Goal: Task Accomplishment & Management: Manage account settings

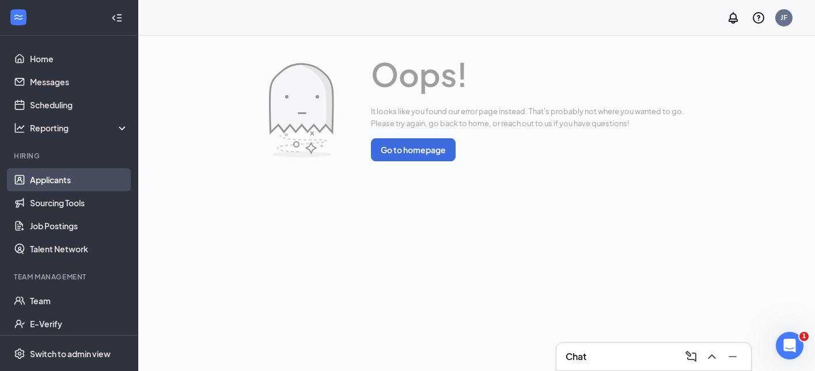
click at [89, 181] on link "Applicants" at bounding box center [79, 179] width 99 height 23
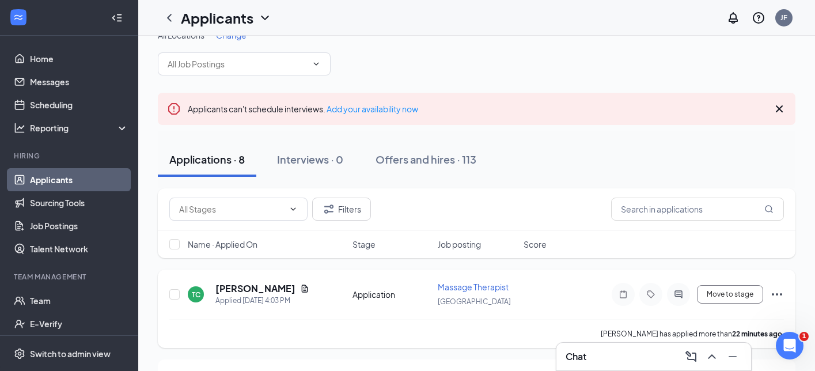
scroll to position [21, 0]
click at [260, 289] on h5 "[PERSON_NAME]" at bounding box center [255, 288] width 80 height 13
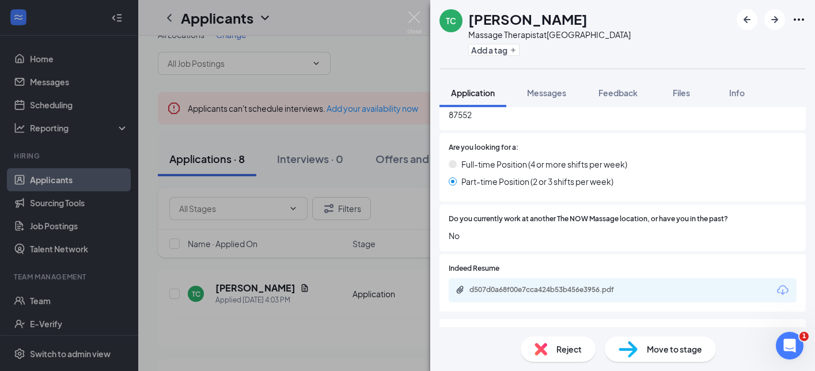
scroll to position [280, 0]
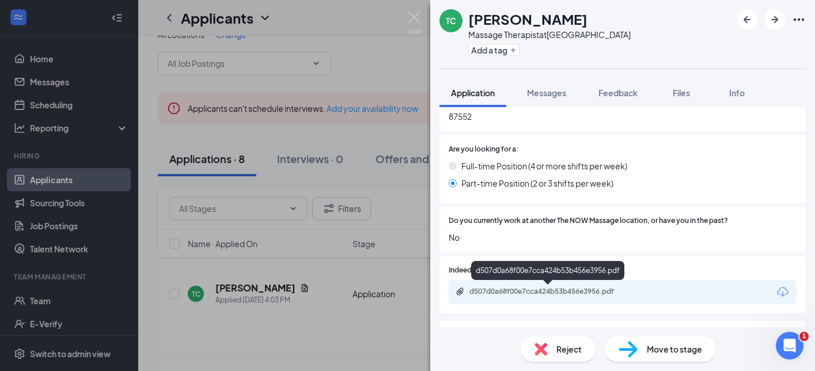
click at [559, 294] on div "d507d0a68f00e7cca424b53b456e3956.pdf" at bounding box center [549, 291] width 161 height 9
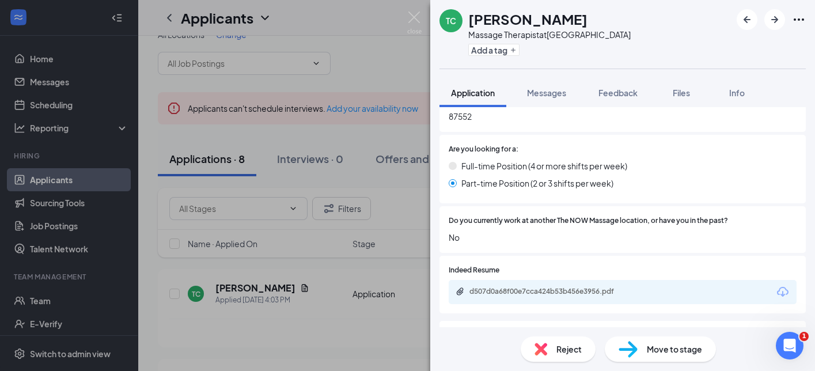
drag, startPoint x: 585, startPoint y: 18, endPoint x: 467, endPoint y: 18, distance: 118.7
click at [467, 18] on div "TC [PERSON_NAME] Massage Therapist at [GEOGRAPHIC_DATA] Add a tag" at bounding box center [535, 34] width 191 height 50
copy h1 "[PERSON_NAME]"
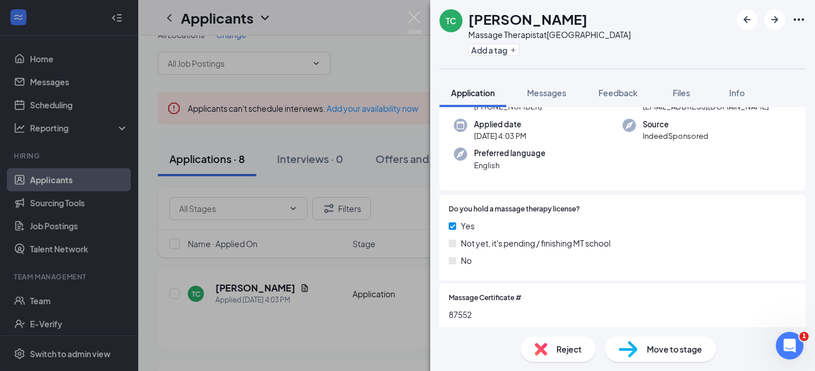
scroll to position [0, 0]
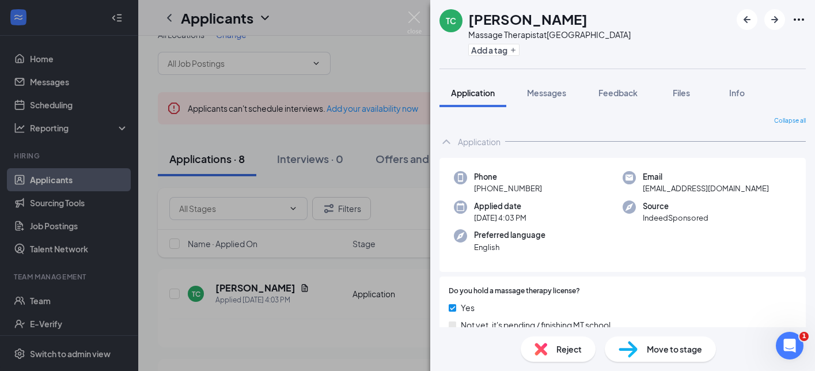
click at [354, 257] on div "TC [PERSON_NAME] Massage Therapist at [GEOGRAPHIC_DATA] Add a tag Application M…" at bounding box center [407, 185] width 815 height 371
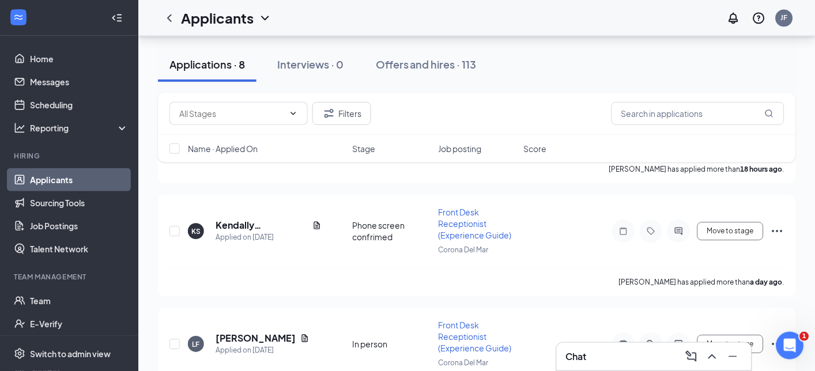
scroll to position [451, 0]
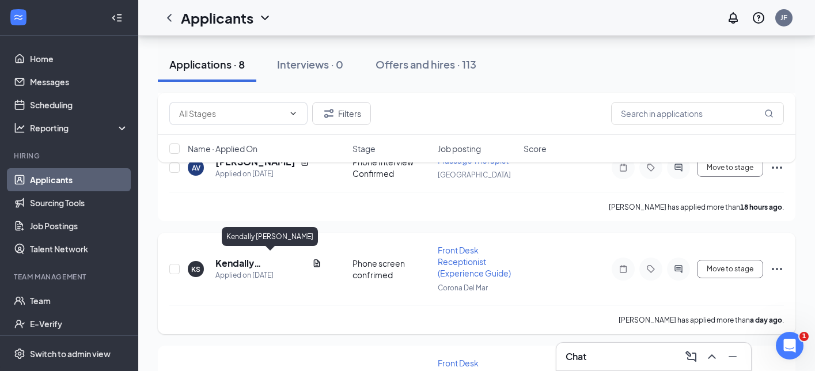
click at [269, 260] on h5 "Kendally [PERSON_NAME]" at bounding box center [261, 263] width 92 height 13
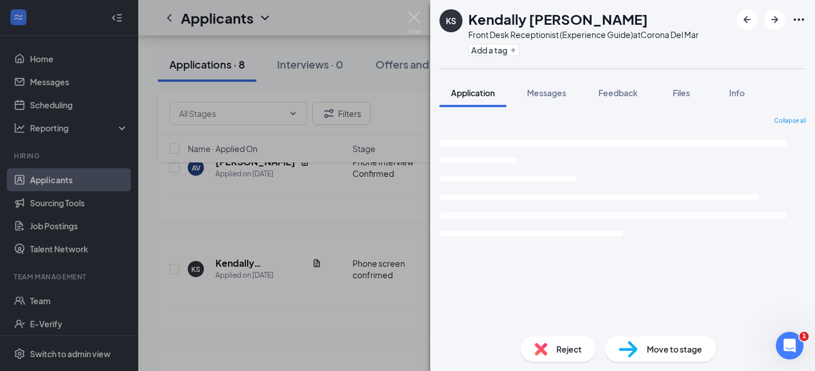
click at [334, 291] on div "KS [PERSON_NAME] Front Desk Receptionist (Experience Guide) at [GEOGRAPHIC_DATA…" at bounding box center [407, 185] width 815 height 371
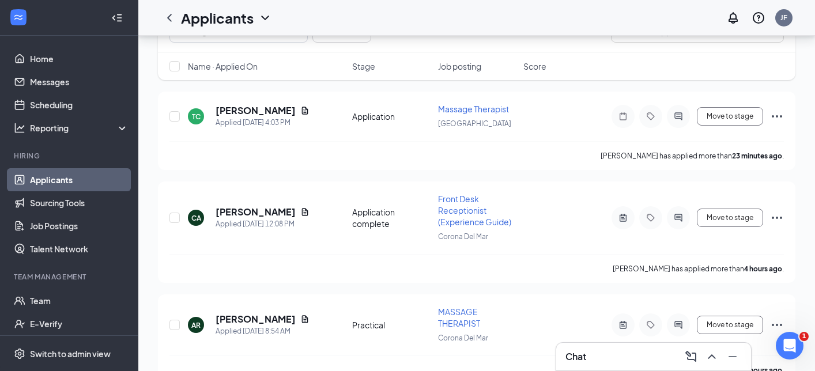
scroll to position [45, 0]
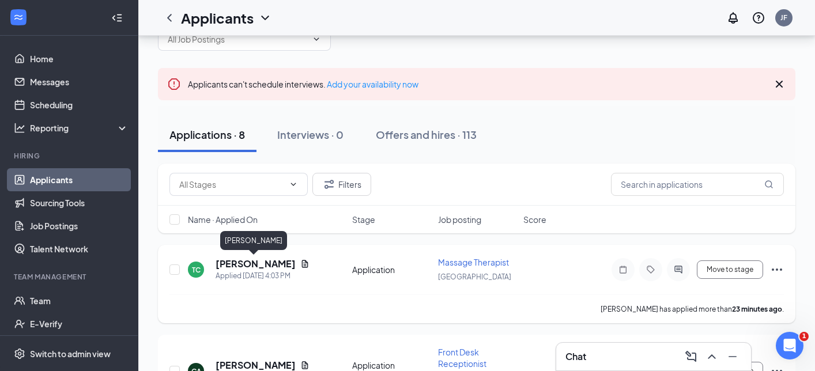
click at [228, 263] on h5 "[PERSON_NAME]" at bounding box center [255, 264] width 80 height 13
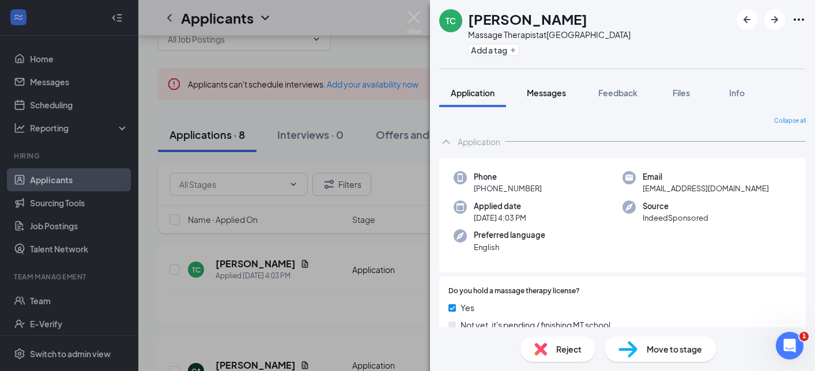
click at [551, 94] on span "Messages" at bounding box center [546, 93] width 39 height 10
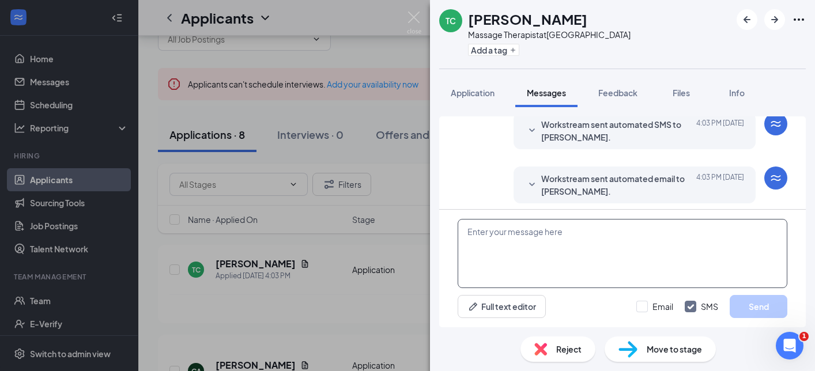
scroll to position [49, 0]
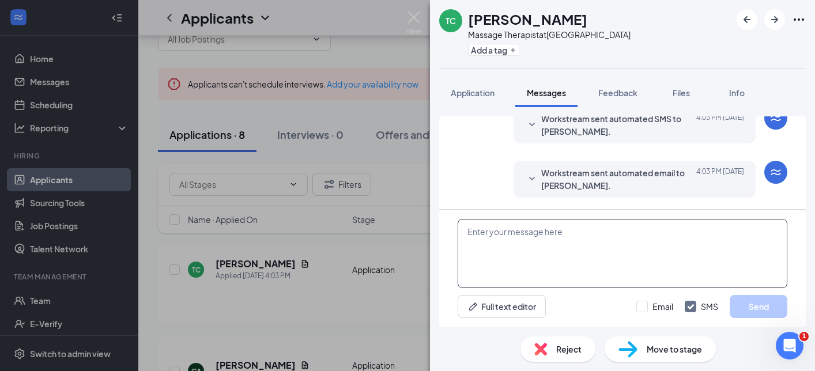
click at [533, 245] on textarea at bounding box center [622, 253] width 330 height 69
paste textarea "Hi X - I’ve received your application and would love to learn more about you, a…"
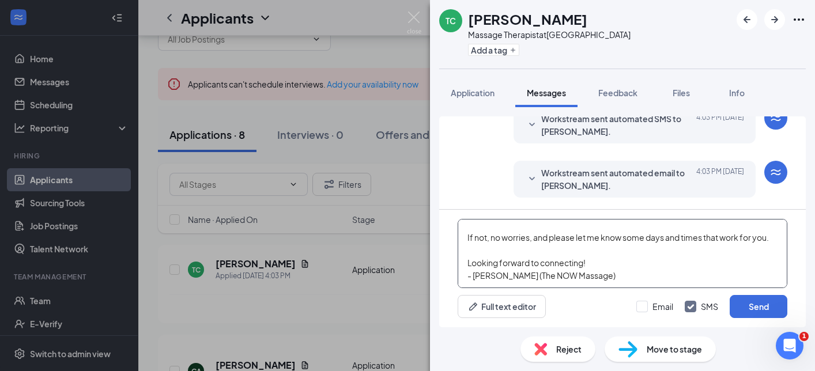
scroll to position [0, 0]
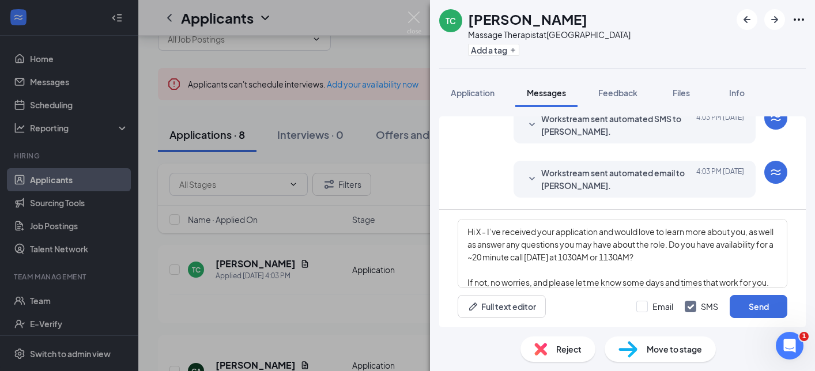
click at [489, 23] on h1 "[PERSON_NAME]" at bounding box center [527, 19] width 119 height 20
copy h1 "[PERSON_NAME]"
click at [481, 233] on textarea "Hi X - I’ve received your application and would love to learn more about you, a…" at bounding box center [622, 253] width 330 height 69
paste textarea "[PERSON_NAME]"
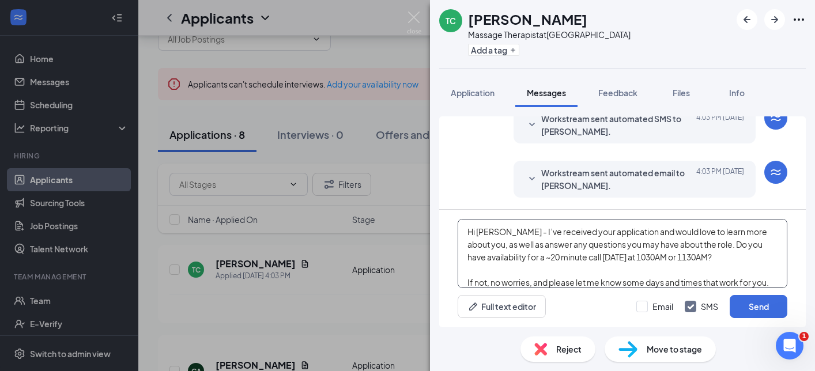
drag, startPoint x: 690, startPoint y: 257, endPoint x: 591, endPoint y: 256, distance: 99.1
click at [592, 256] on textarea "Hi [PERSON_NAME] - I’ve received your application and would love to learn more …" at bounding box center [622, 253] width 330 height 69
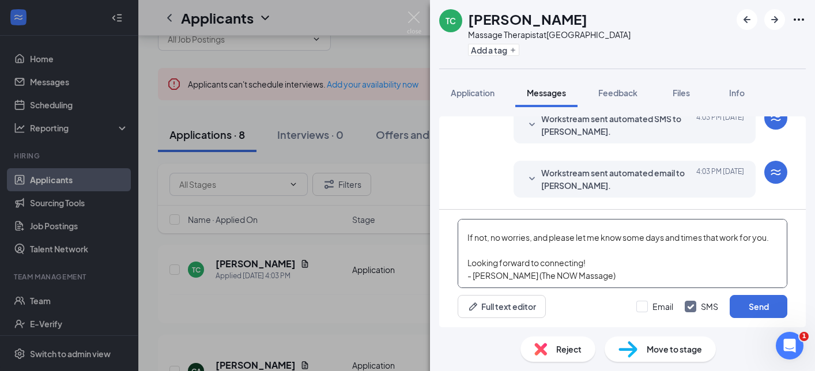
scroll to position [70, 0]
drag, startPoint x: 608, startPoint y: 36, endPoint x: 549, endPoint y: 37, distance: 59.3
click at [549, 37] on div "TC [PERSON_NAME] Massage Therapist at [GEOGRAPHIC_DATA] Add a tag" at bounding box center [622, 34] width 385 height 69
copy div "[GEOGRAPHIC_DATA]"
click at [569, 253] on textarea "Hi [PERSON_NAME] - I’ve received your application and would love to learn more …" at bounding box center [622, 253] width 330 height 69
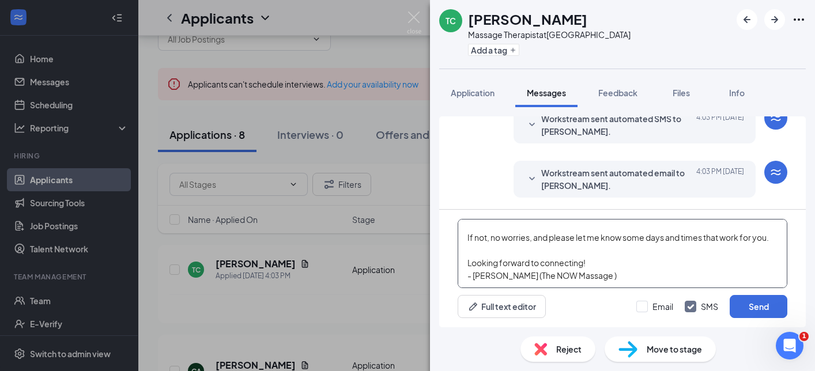
paste textarea "[GEOGRAPHIC_DATA]"
click at [564, 262] on textarea "Hi [PERSON_NAME] - I’ve received your application and would love to learn more …" at bounding box center [622, 253] width 330 height 69
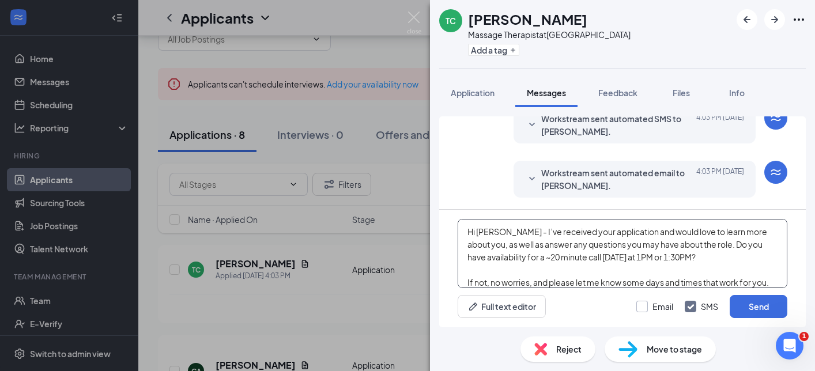
type textarea "Hi [PERSON_NAME] - I’ve received your application and would love to learn more …"
click at [645, 308] on input "Email" at bounding box center [654, 307] width 37 height 12
checkbox input "true"
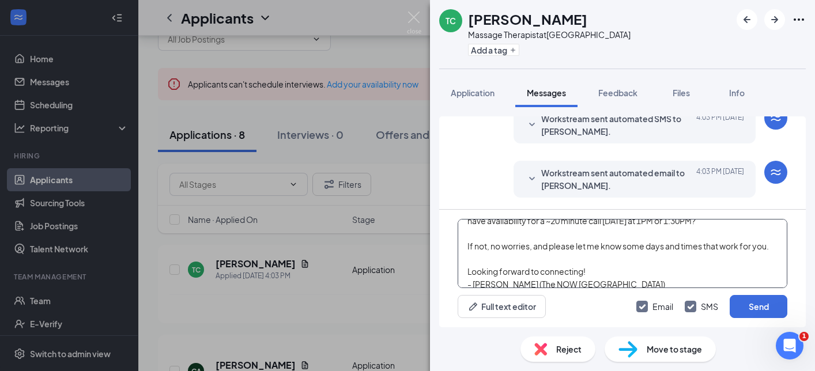
scroll to position [45, 0]
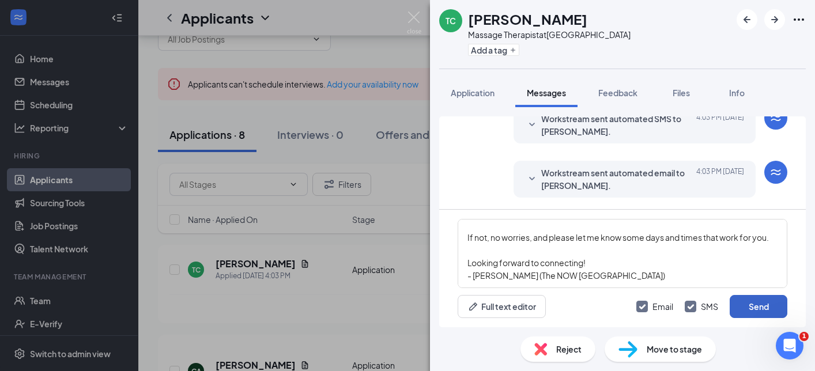
click at [752, 303] on button "Send" at bounding box center [758, 306] width 58 height 23
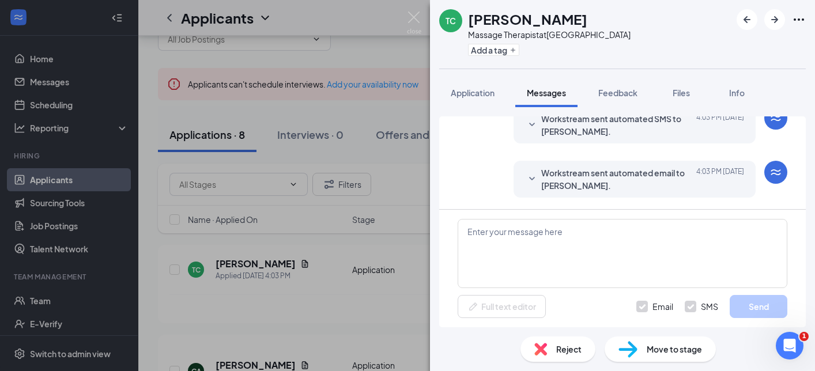
scroll to position [0, 0]
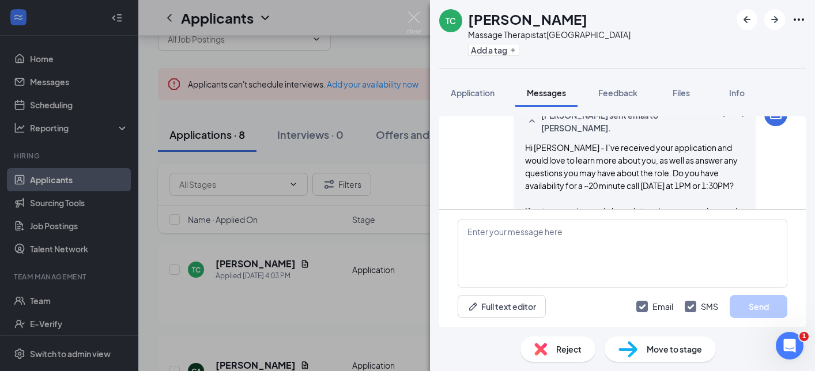
click at [677, 347] on span "Move to stage" at bounding box center [673, 349] width 55 height 13
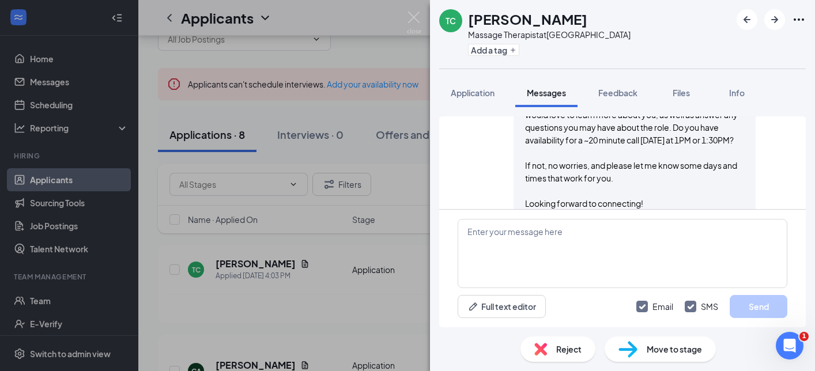
scroll to position [402, 0]
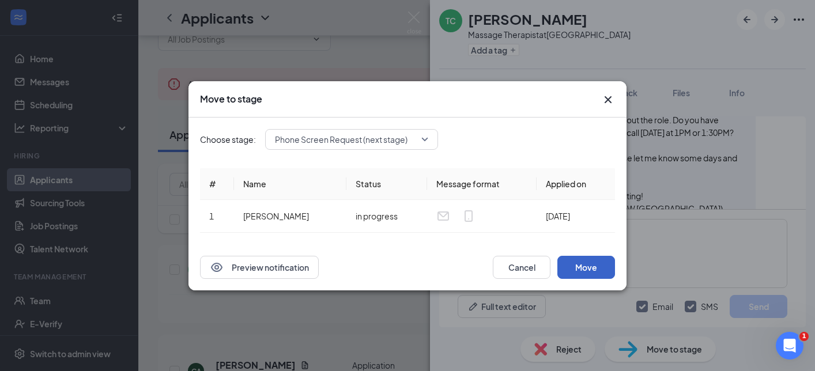
click at [601, 268] on button "Move" at bounding box center [586, 267] width 58 height 23
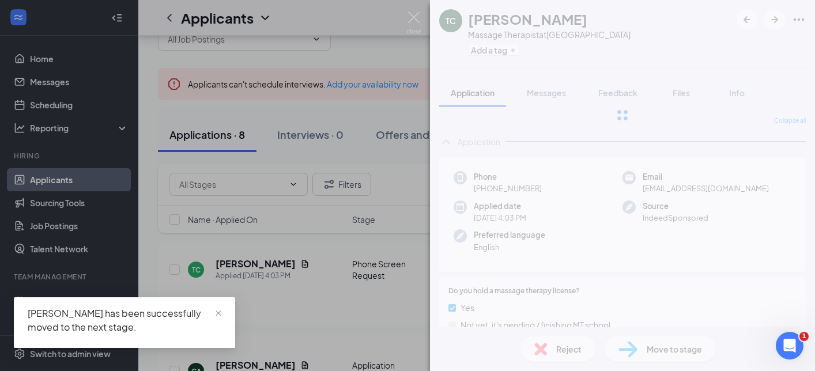
click at [391, 293] on div "TC [PERSON_NAME] Massage Therapist at [GEOGRAPHIC_DATA] Add a tag Application M…" at bounding box center [407, 185] width 815 height 371
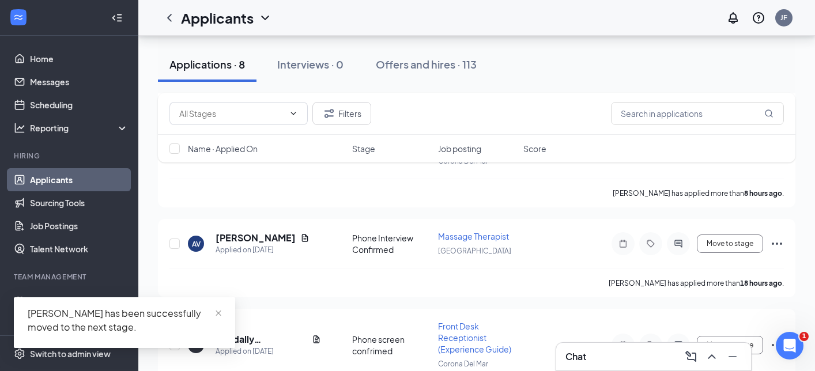
scroll to position [453, 0]
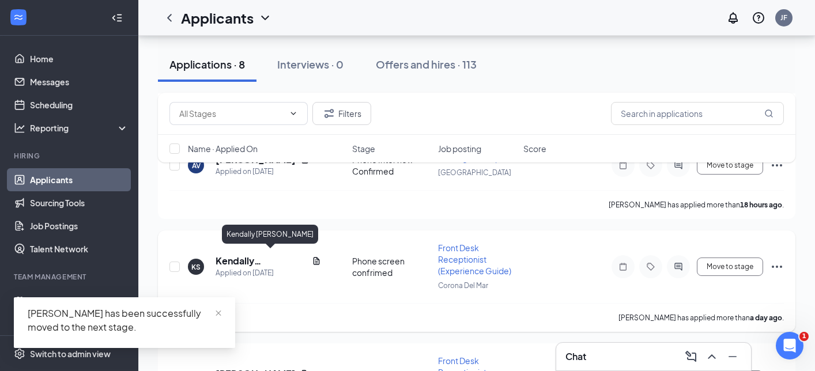
click at [260, 261] on h5 "Kendally [PERSON_NAME]" at bounding box center [261, 261] width 92 height 13
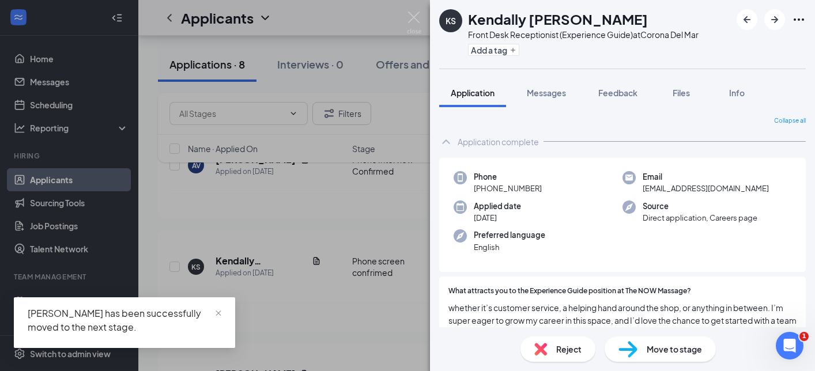
click at [488, 20] on h1 "Kendally [PERSON_NAME]" at bounding box center [558, 19] width 180 height 20
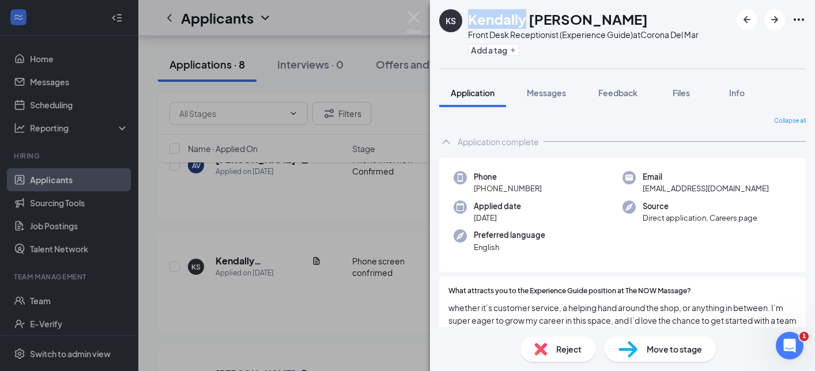
copy h1 "[PERSON_NAME]"
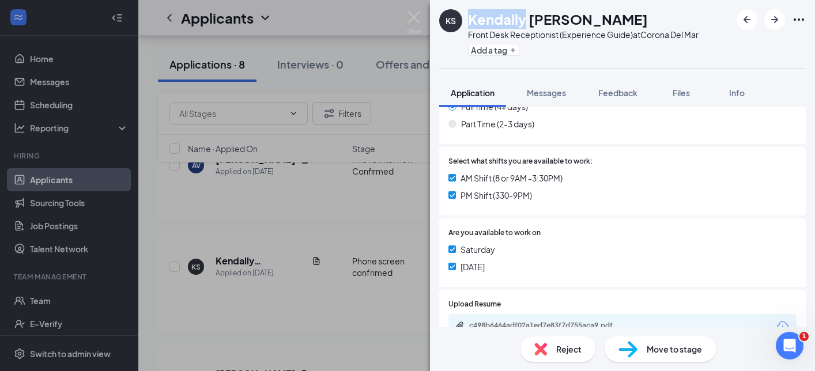
scroll to position [312, 0]
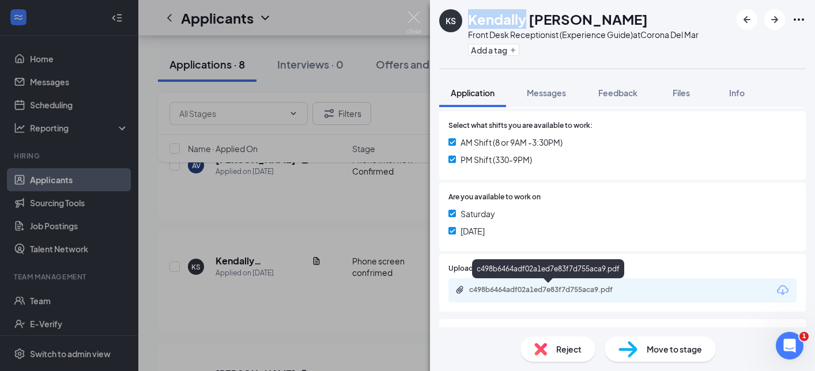
click at [509, 289] on div "c498b6464adf02a1ed7e83f7d755aca9.pdf" at bounding box center [549, 289] width 161 height 9
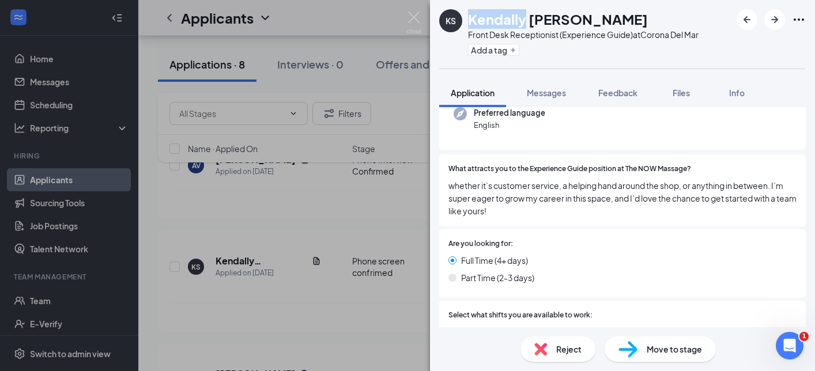
scroll to position [73, 0]
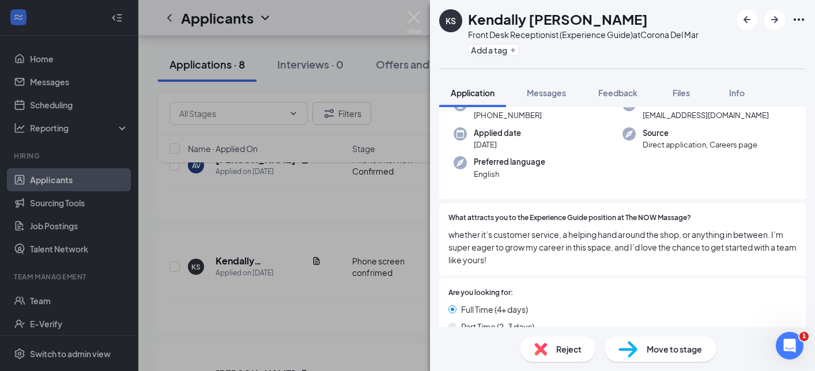
click at [520, 253] on span "whether it’s customer service, a helping hand around the shop, or anything in b…" at bounding box center [622, 247] width 348 height 38
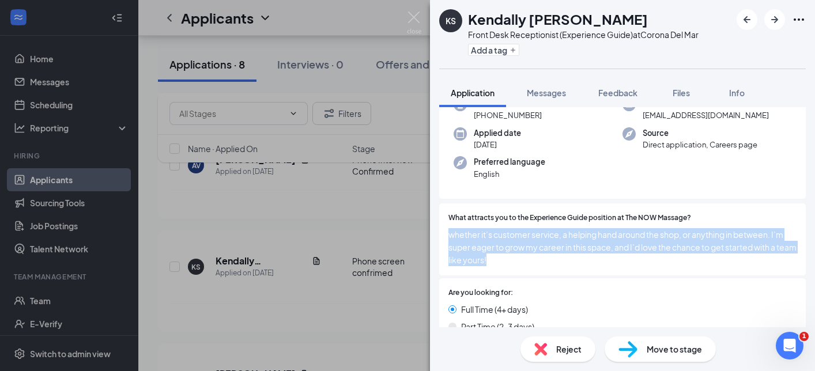
drag, startPoint x: 446, startPoint y: 234, endPoint x: 520, endPoint y: 264, distance: 80.1
click at [520, 264] on div "What attracts you to the Experience Guide position at The NOW Massage? whether …" at bounding box center [622, 239] width 366 height 72
copy span "whether it’s customer service, a helping hand around the shop, or anything in b…"
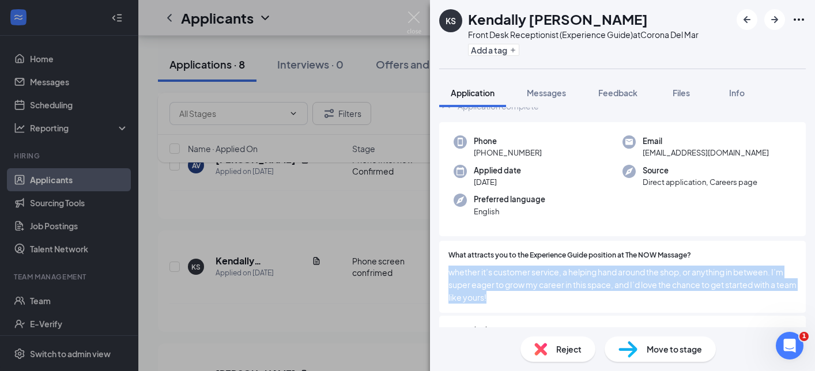
scroll to position [35, 0]
click at [624, 90] on span "Feedback" at bounding box center [617, 93] width 39 height 10
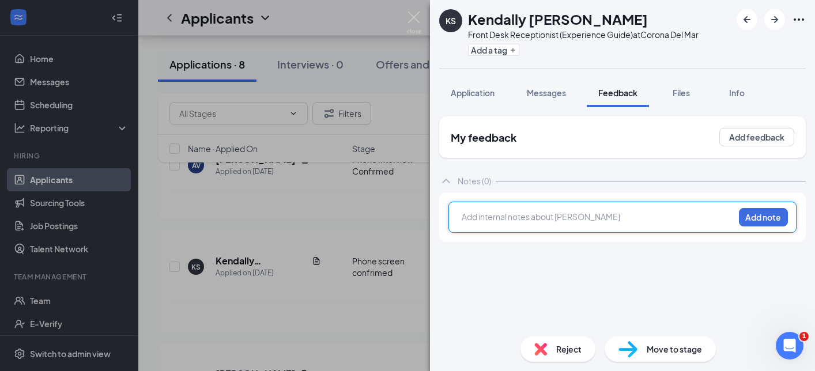
click at [523, 220] on div at bounding box center [597, 217] width 271 height 12
paste div
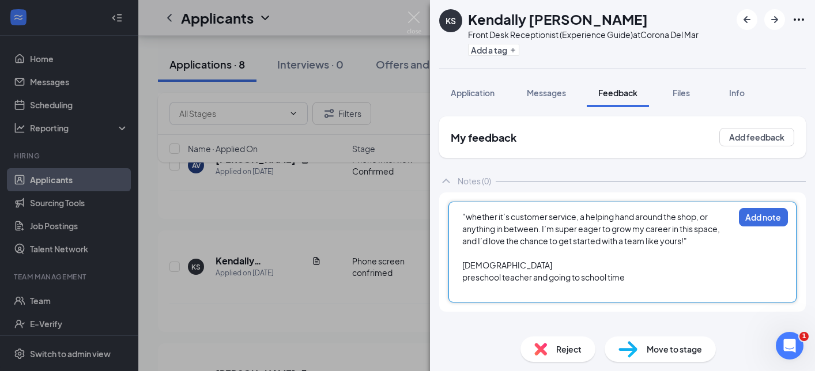
click at [611, 279] on span "preschool teacher and going to school time" at bounding box center [543, 277] width 162 height 10
click at [552, 297] on div ""whether it’s customer service, a helping hand around the shop, or anything in …" at bounding box center [622, 252] width 348 height 101
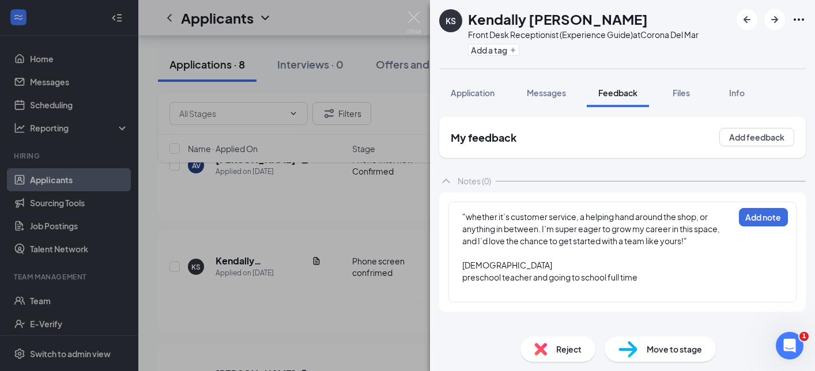
click at [539, 285] on div at bounding box center [597, 289] width 271 height 12
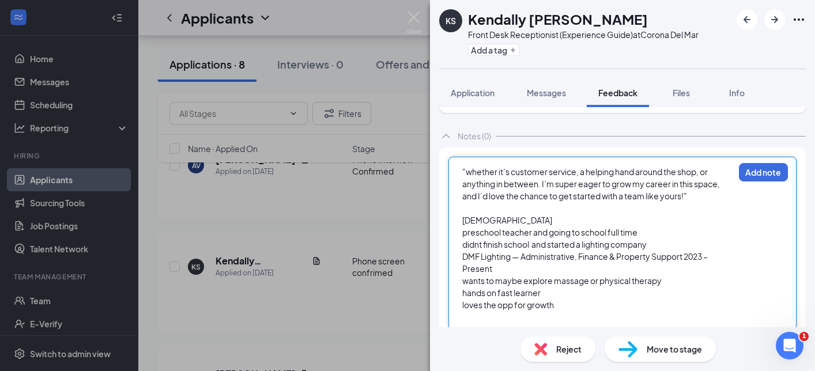
scroll to position [45, 0]
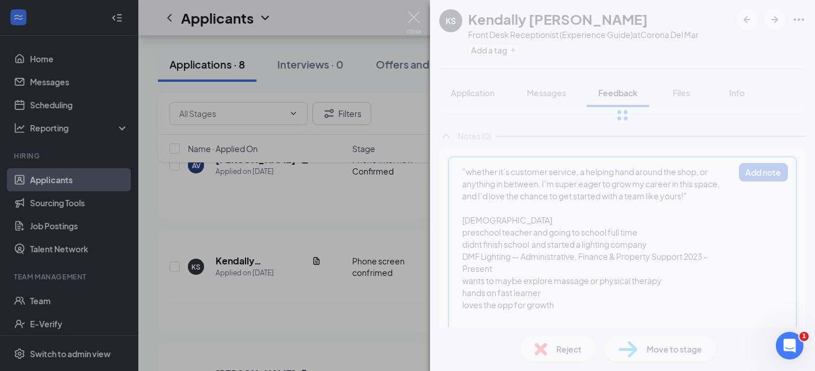
click at [596, 309] on div "KS Kendally [PERSON_NAME] Front Desk Receptionist (Experience Guide) at [GEOGRA…" at bounding box center [622, 185] width 385 height 371
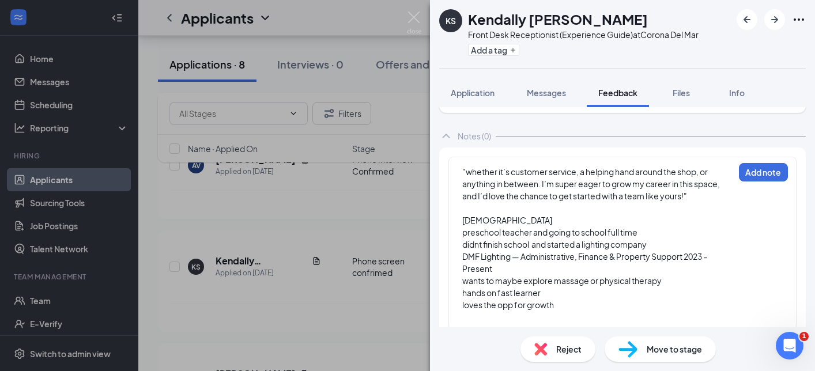
click at [596, 308] on div "loves the opp for growth" at bounding box center [597, 305] width 271 height 12
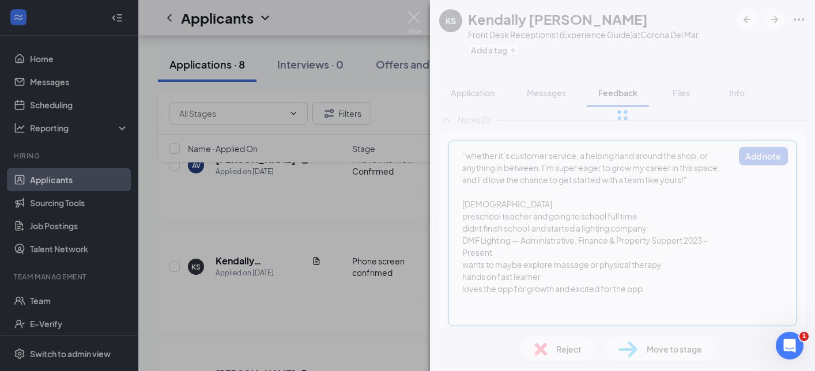
scroll to position [57, 0]
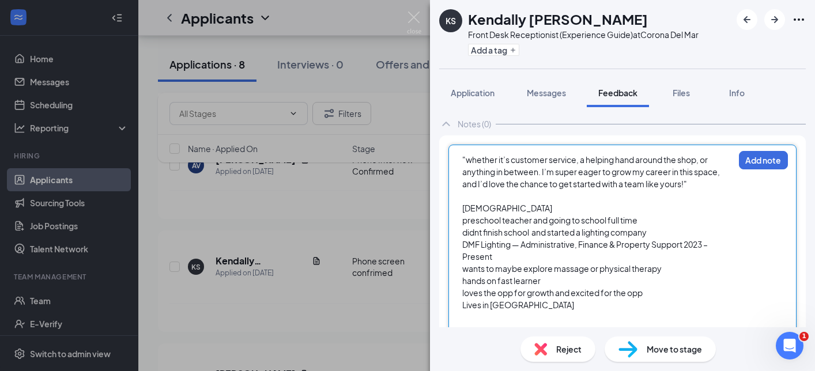
click at [546, 257] on div "DMF Lighting — Administrative, Finance & Property Support 2023 – Present" at bounding box center [597, 250] width 271 height 24
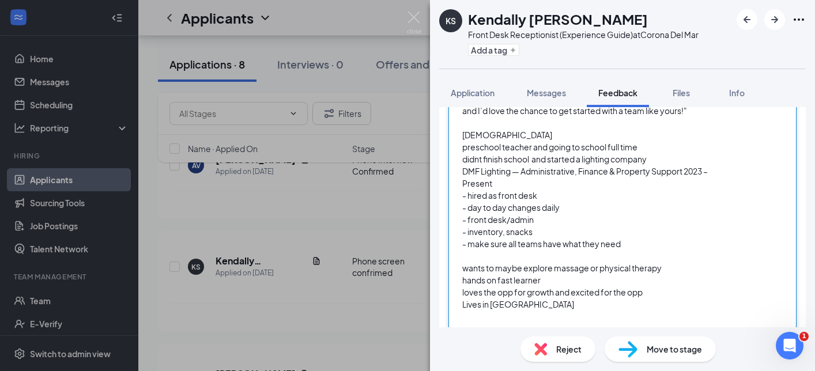
scroll to position [142, 0]
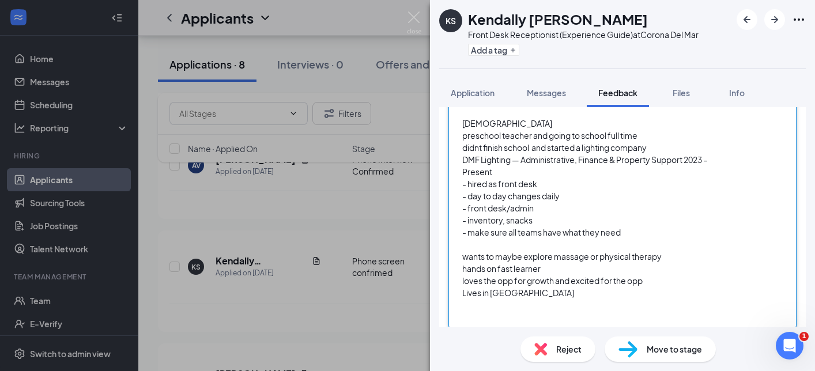
click at [661, 263] on div "hands on fast learner" at bounding box center [597, 269] width 271 height 12
click at [670, 261] on div "wants to maybe explore massage or physical therapy" at bounding box center [597, 257] width 271 height 12
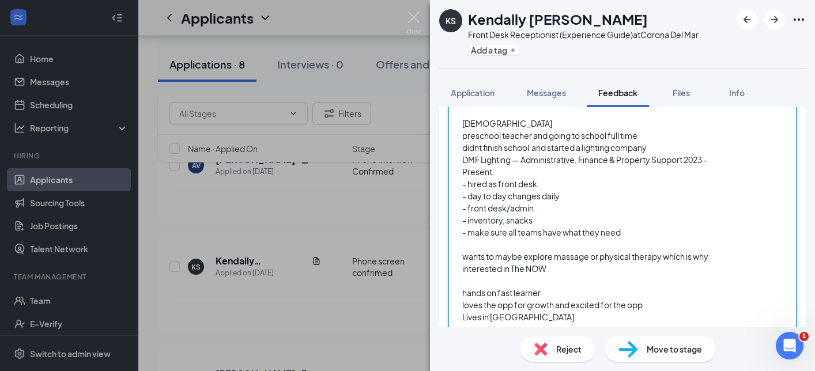
click at [662, 232] on div "- make sure all teams have what they need" at bounding box center [597, 232] width 271 height 12
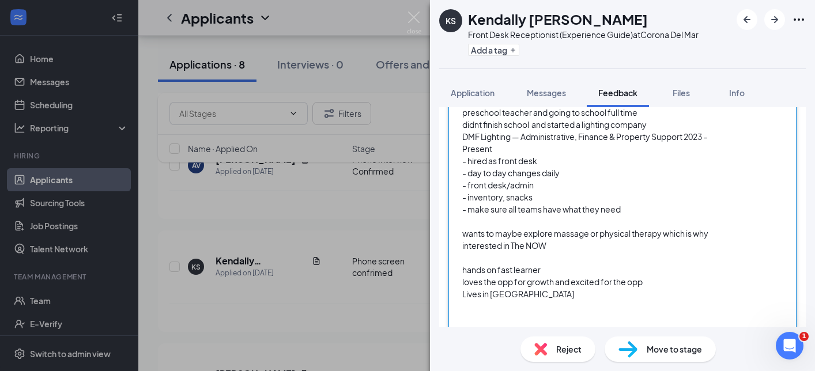
click at [562, 274] on div "hands on fast learner" at bounding box center [597, 270] width 271 height 12
click at [639, 210] on div "- make sure all teams have what they need" at bounding box center [597, 209] width 271 height 12
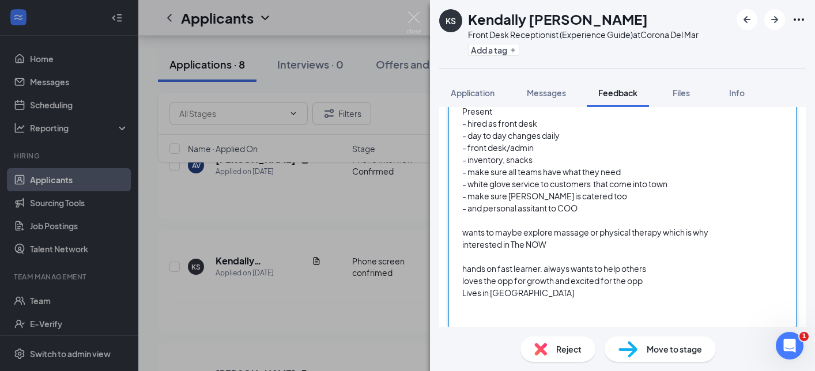
scroll to position [214, 0]
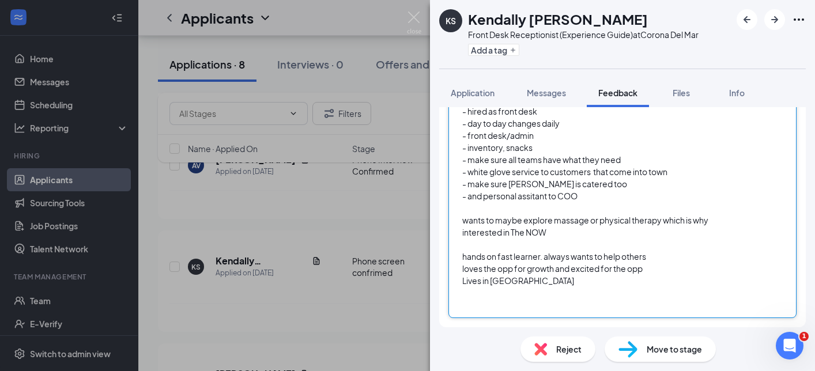
click at [562, 296] on div at bounding box center [597, 293] width 271 height 12
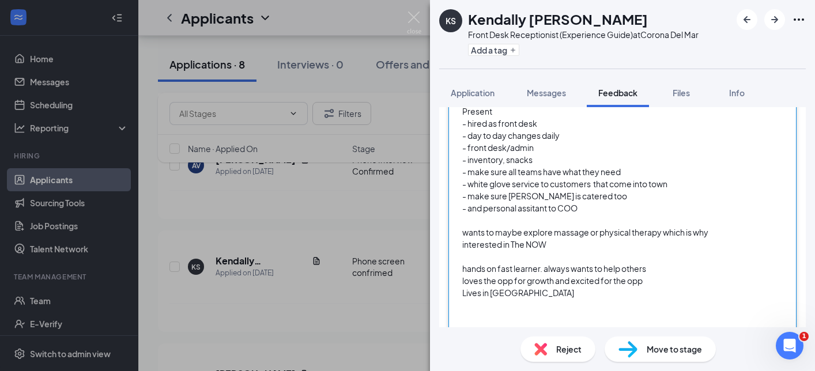
scroll to position [202, 0]
click at [596, 213] on div "- and personal assitant to COO" at bounding box center [597, 208] width 271 height 12
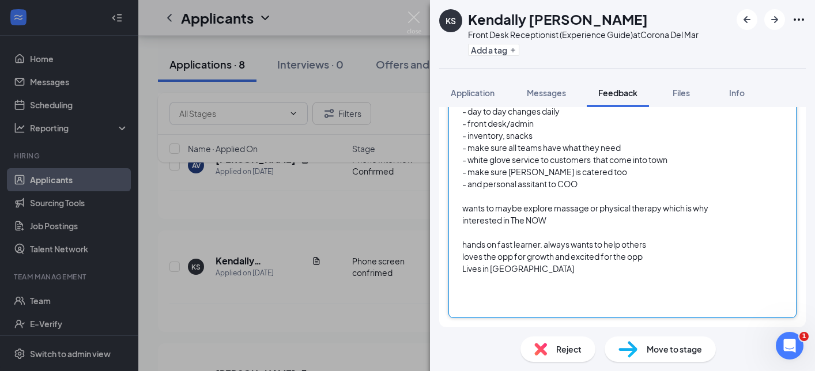
click at [572, 290] on div at bounding box center [597, 293] width 271 height 12
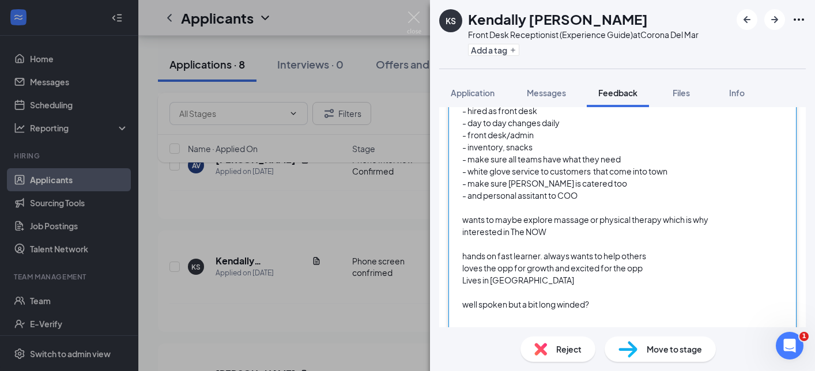
scroll to position [251, 0]
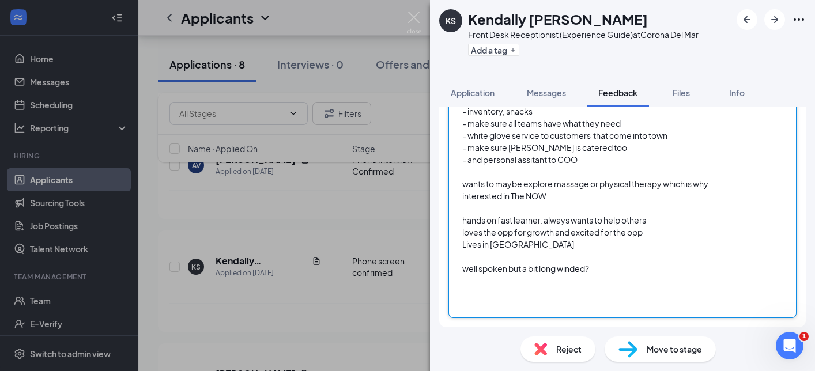
click at [619, 269] on div "well spoken but a bit long winded?" at bounding box center [597, 269] width 271 height 12
click at [624, 154] on div "- and personal assitant to COO" at bounding box center [597, 160] width 271 height 12
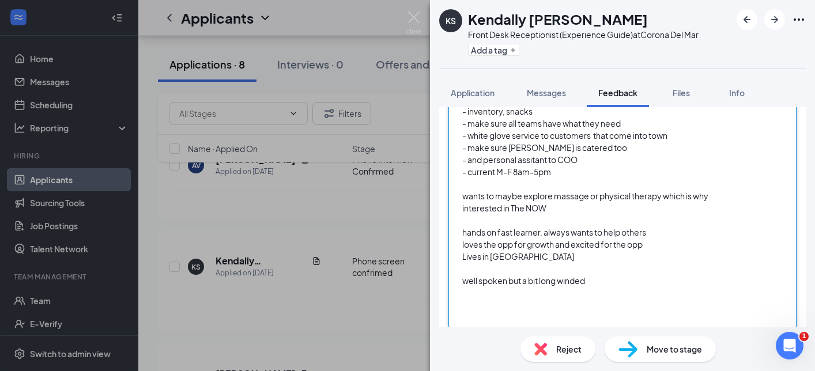
click at [599, 294] on div at bounding box center [597, 293] width 271 height 12
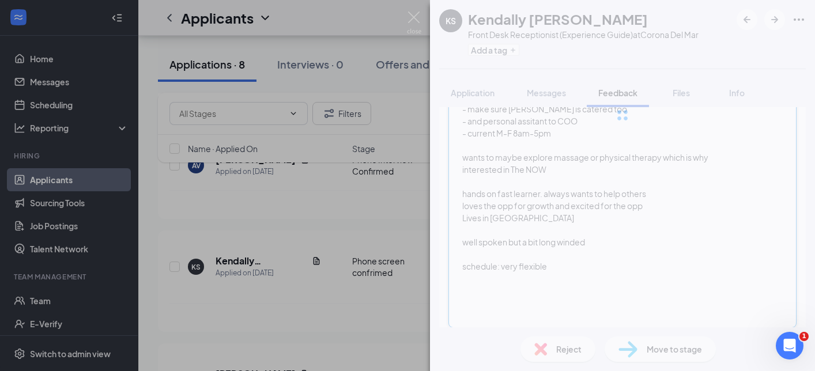
scroll to position [275, 0]
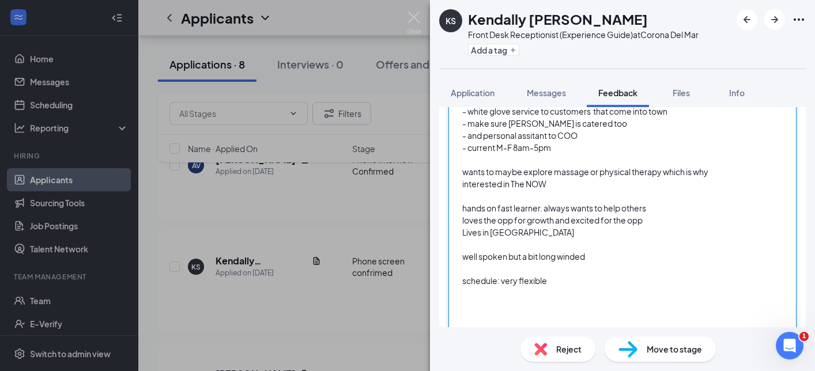
click at [520, 292] on div at bounding box center [597, 293] width 271 height 12
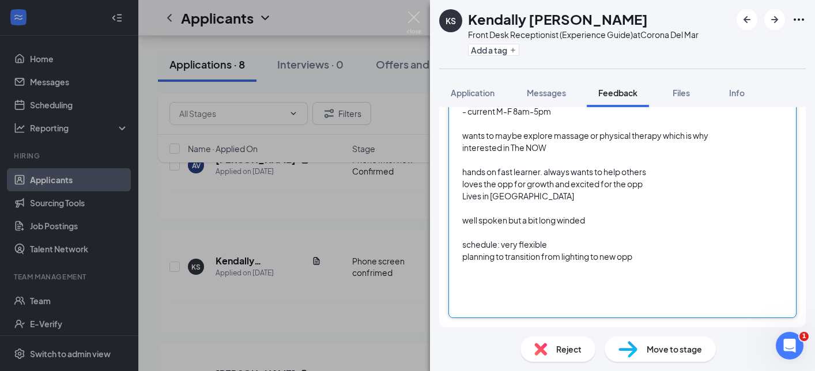
scroll to position [256, 0]
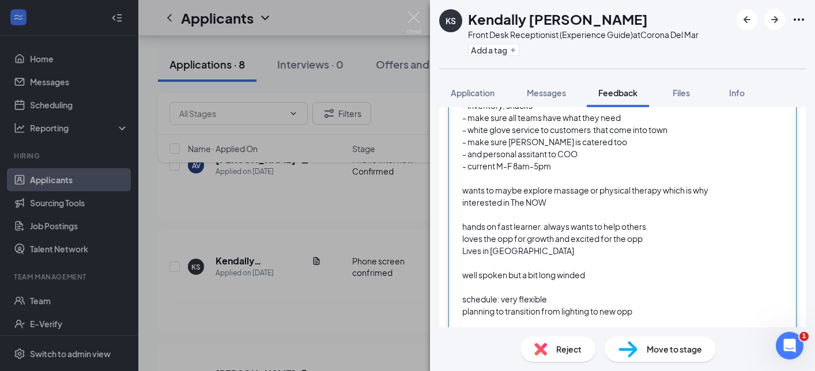
click at [729, 192] on div "wants to maybe explore massage or physical therapy which is why interested in T…" at bounding box center [597, 196] width 271 height 24
click at [645, 202] on div "wants to maybe explore massage or physical therapy which is why interested in T…" at bounding box center [597, 196] width 271 height 24
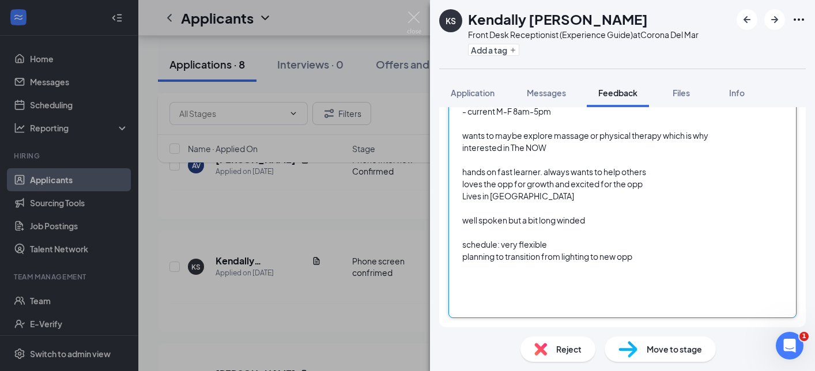
click at [515, 236] on div at bounding box center [597, 232] width 271 height 12
click at [513, 281] on div at bounding box center [597, 281] width 271 height 12
click at [672, 258] on div "planning to transition from lighting to new opp" at bounding box center [597, 257] width 271 height 12
click at [639, 223] on div "well spoken but a bit long winded" at bounding box center [597, 220] width 271 height 12
click at [610, 249] on div "schedule: very flexible" at bounding box center [597, 244] width 271 height 12
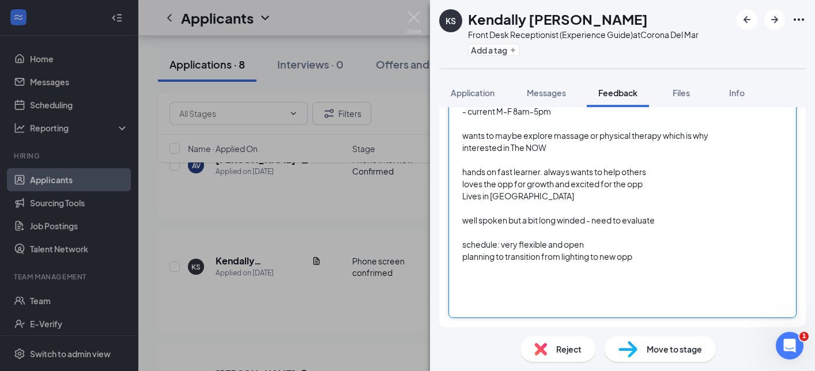
click at [579, 274] on div at bounding box center [597, 269] width 271 height 12
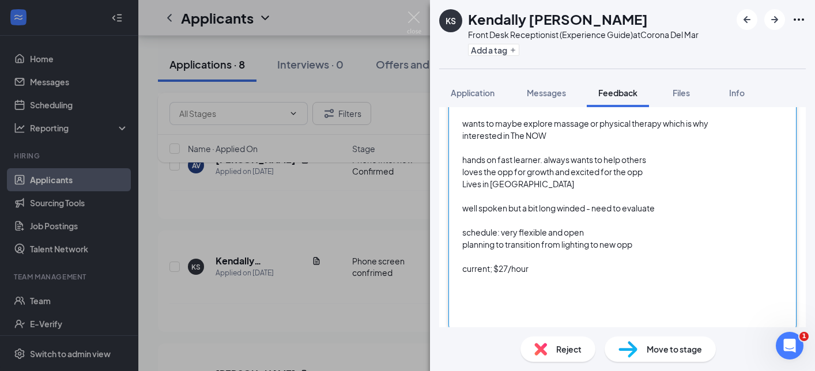
scroll to position [335, 0]
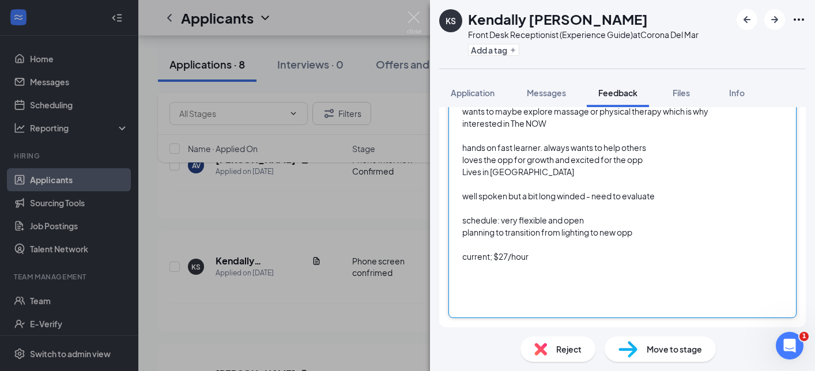
click at [549, 256] on div "current; $27/hour" at bounding box center [597, 257] width 271 height 12
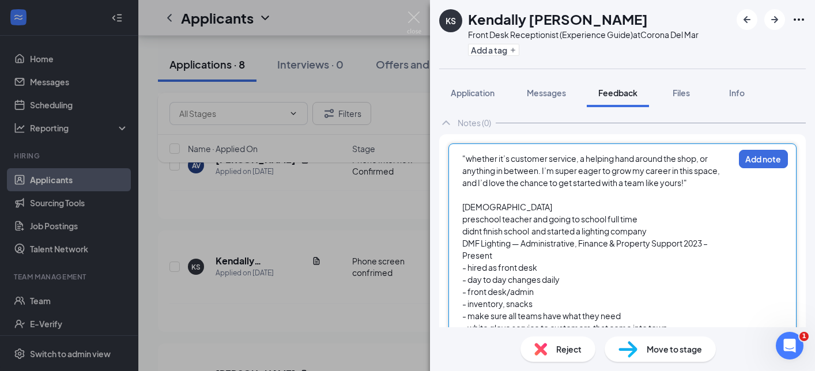
scroll to position [0, 0]
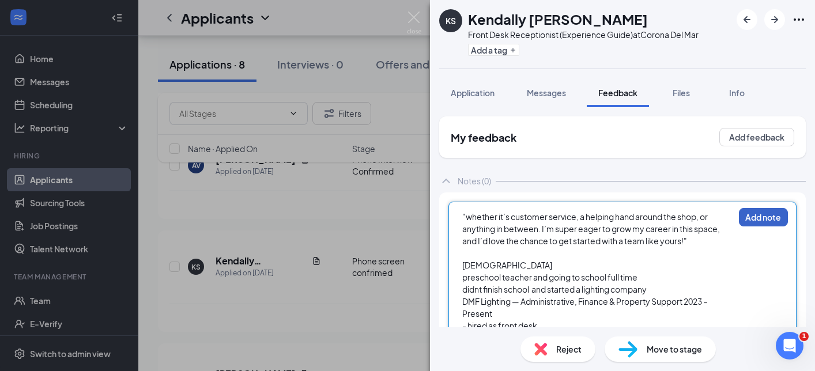
click at [762, 223] on button "Add note" at bounding box center [763, 217] width 49 height 18
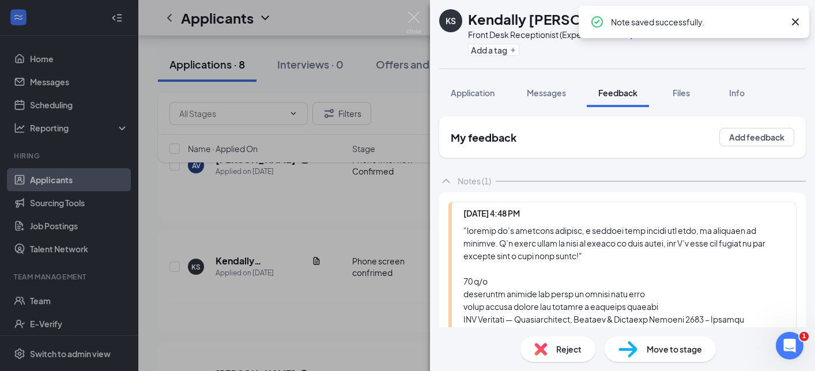
scroll to position [386, 0]
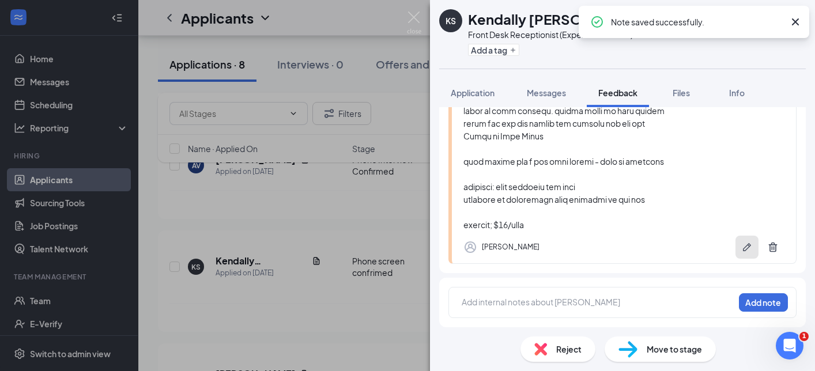
click at [748, 245] on icon "Pen" at bounding box center [747, 247] width 12 height 12
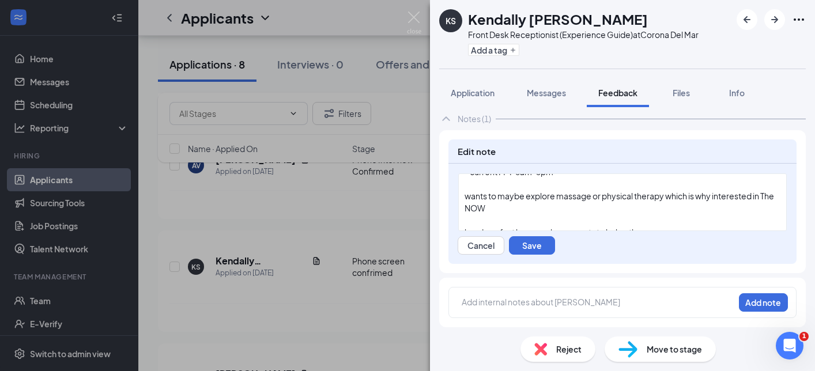
scroll to position [330, 0]
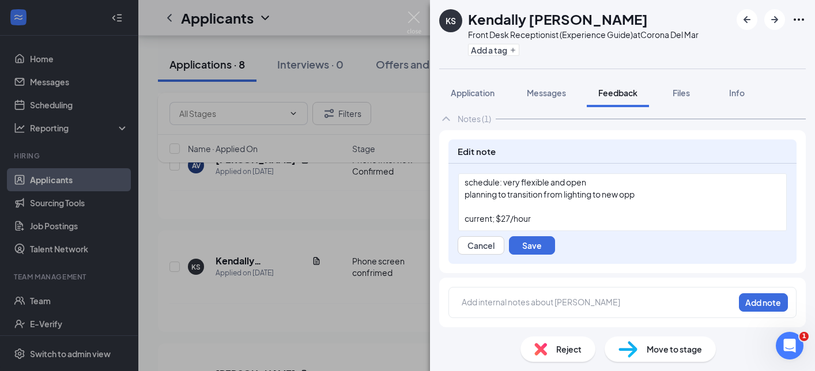
click at [614, 215] on div "current; $27/hour" at bounding box center [622, 219] width 316 height 12
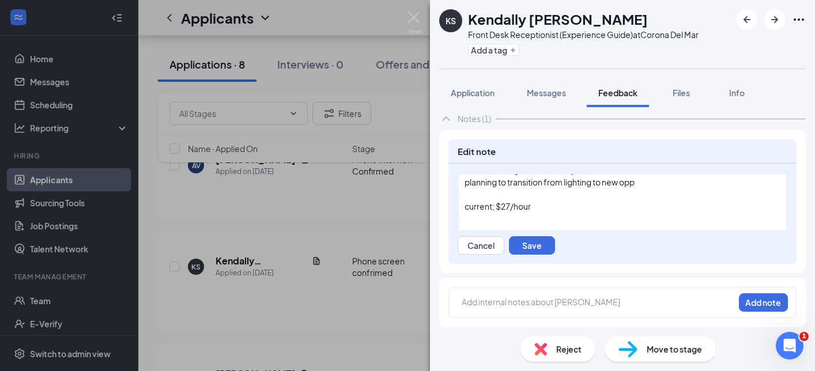
scroll to position [354, 0]
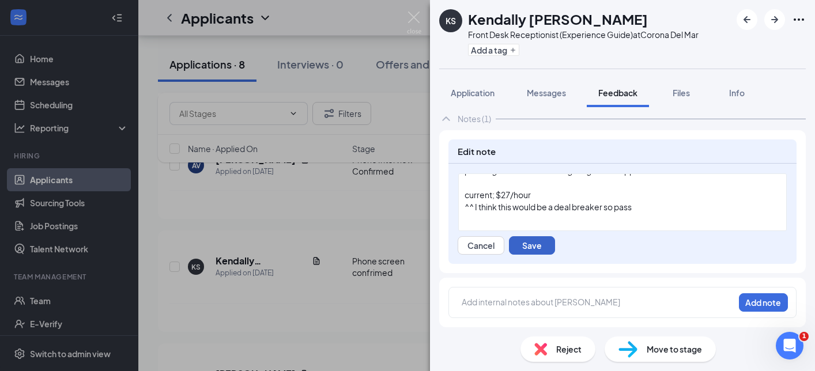
click at [547, 244] on button "Save" at bounding box center [532, 245] width 46 height 18
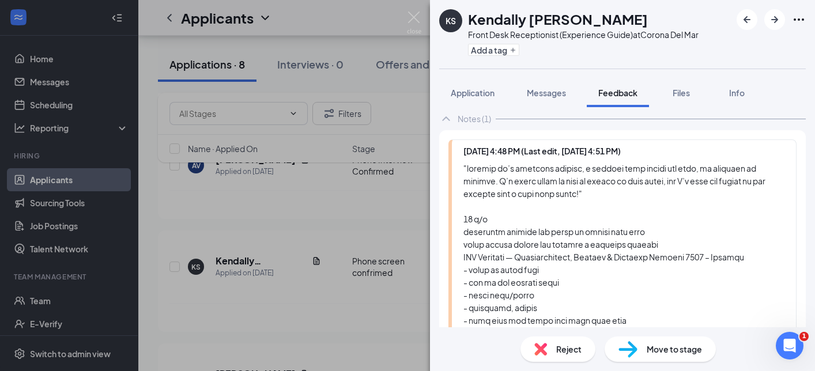
click at [394, 305] on div "KS [PERSON_NAME] Front Desk Receptionist (Experience Guide) at [GEOGRAPHIC_DATA…" at bounding box center [407, 185] width 815 height 371
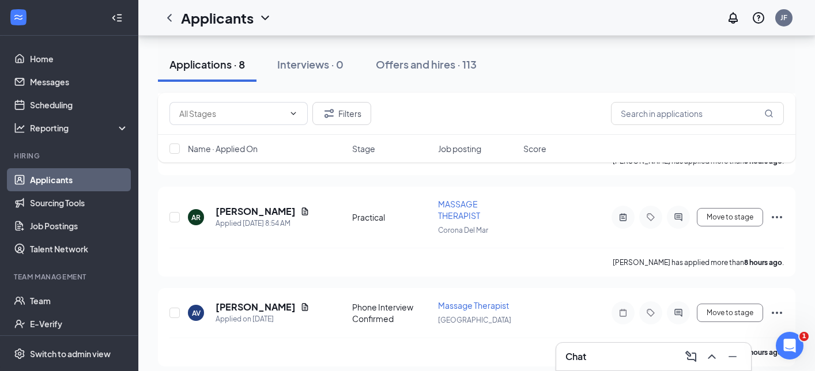
scroll to position [101, 0]
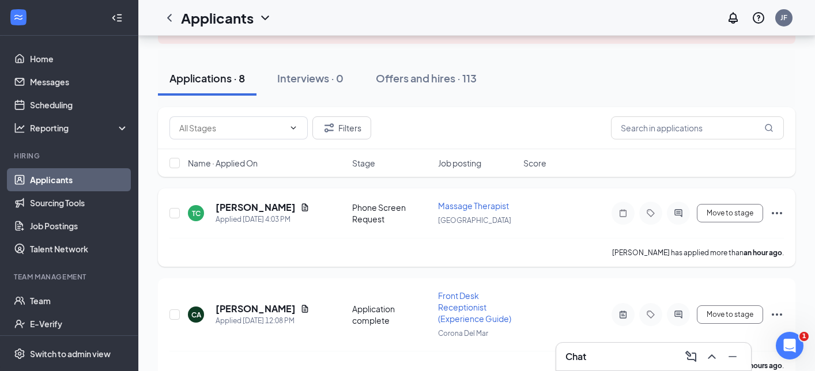
click at [406, 259] on div "[PERSON_NAME] has applied more than an hour ago ." at bounding box center [476, 252] width 614 height 29
click at [90, 184] on link "Applicants" at bounding box center [79, 179] width 99 height 23
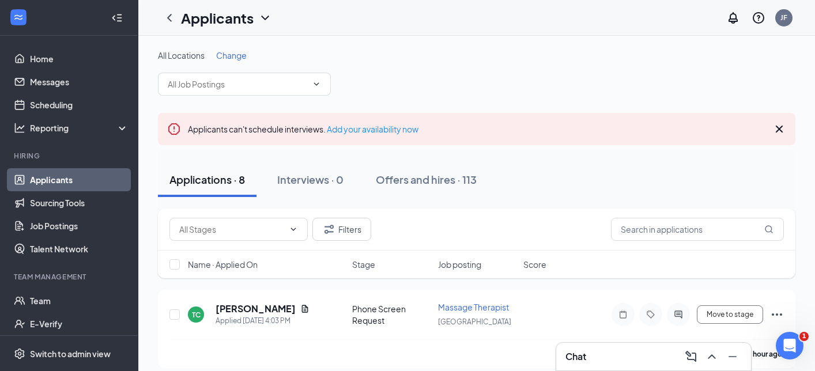
scroll to position [26, 0]
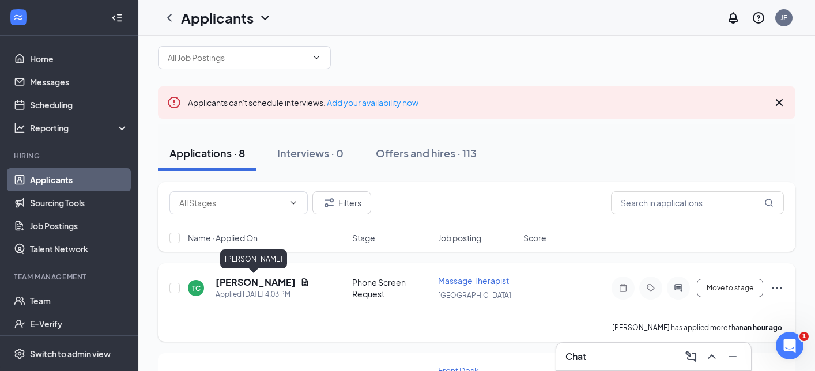
click at [248, 282] on h5 "[PERSON_NAME]" at bounding box center [255, 282] width 80 height 13
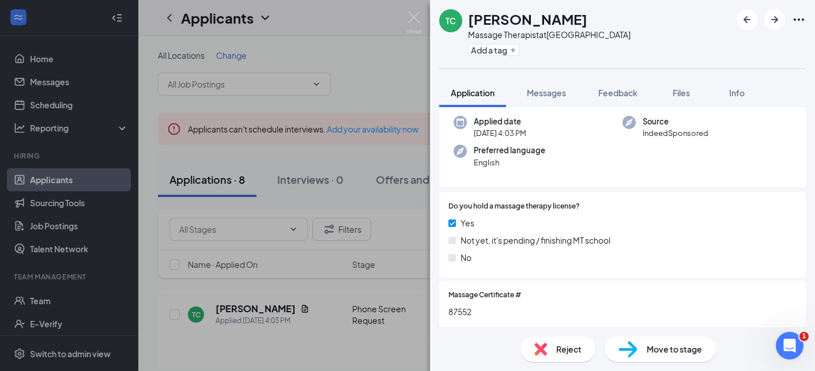
scroll to position [250, 0]
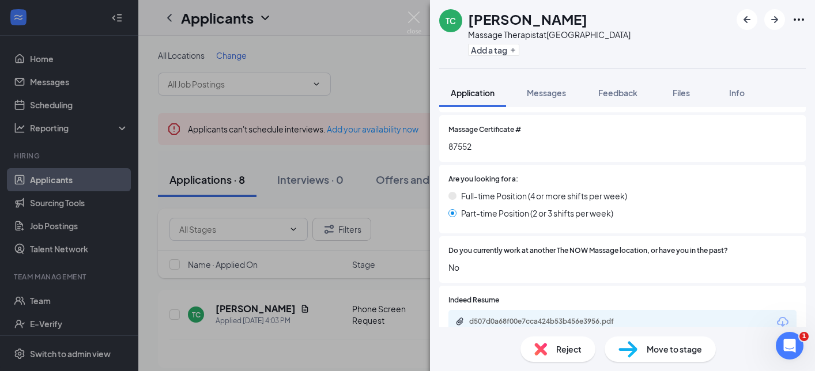
click at [396, 283] on div "TC [PERSON_NAME] Massage Therapist at [GEOGRAPHIC_DATA] Add a tag Application M…" at bounding box center [407, 185] width 815 height 371
